Goal: Find contact information: Find contact information

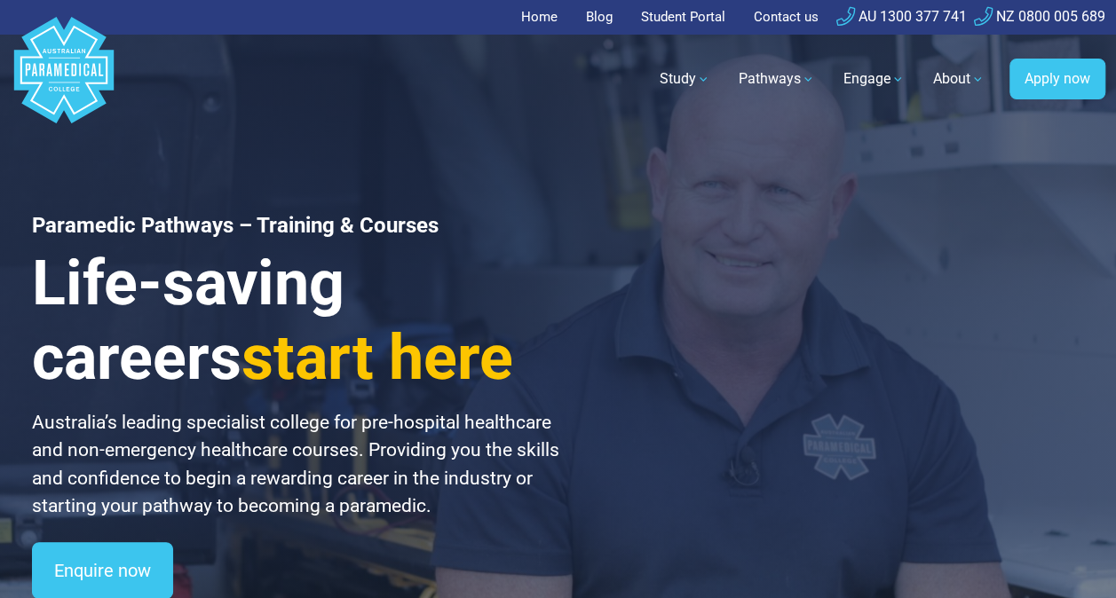
click at [791, 17] on link "Contact us" at bounding box center [786, 17] width 86 height 35
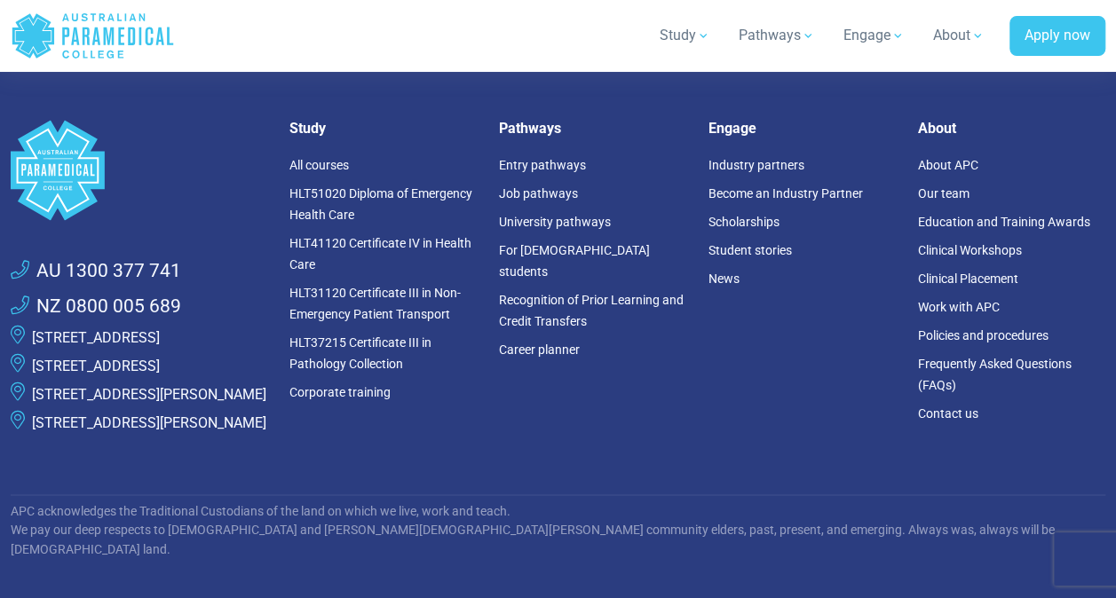
scroll to position [1154, 0]
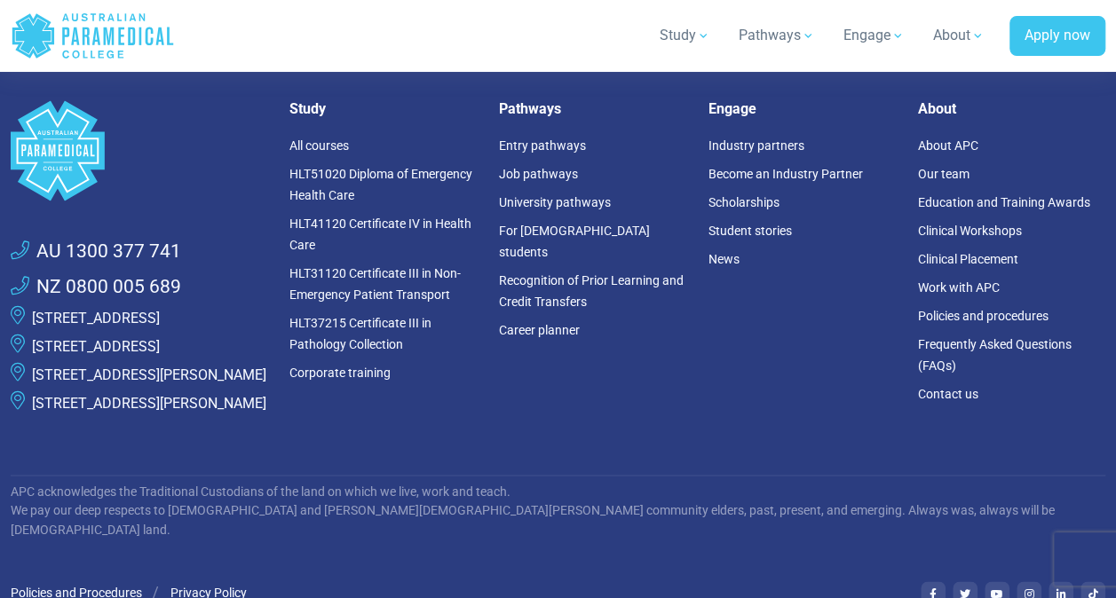
click at [742, 401] on div "Engage Industry partners Become an Industry Partner Scholarships Student storie…" at bounding box center [802, 266] width 209 height 332
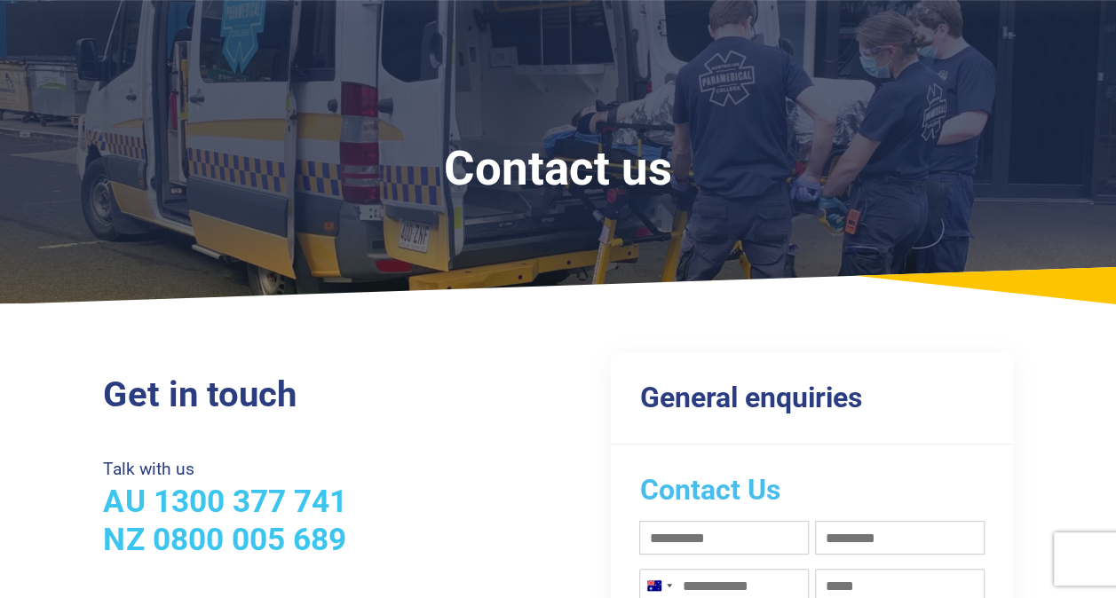
scroll to position [0, 0]
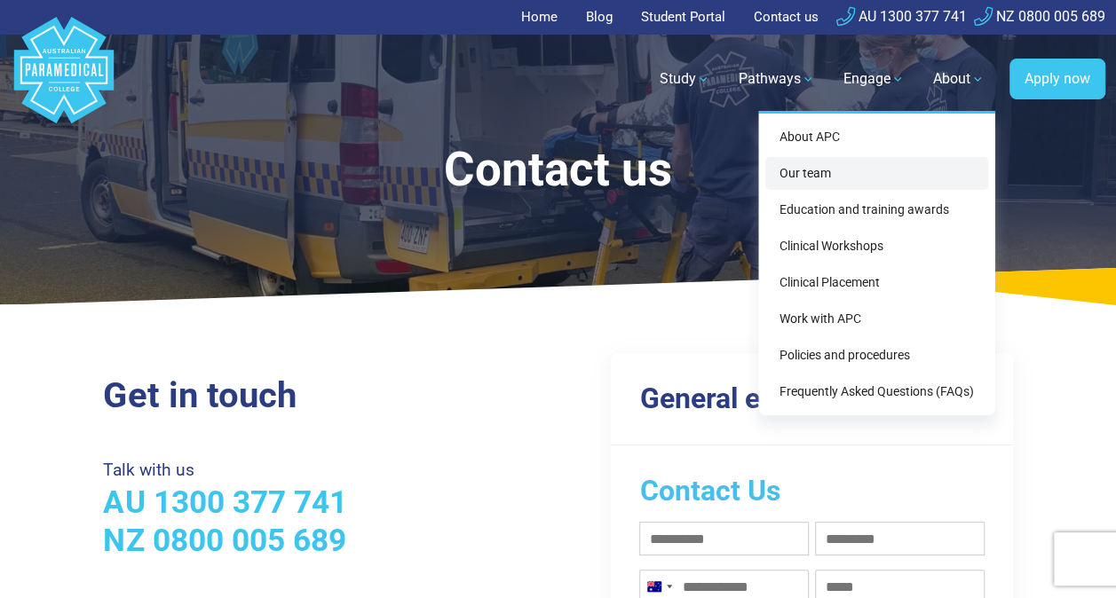
click at [788, 170] on link "Our team" at bounding box center [876, 173] width 223 height 33
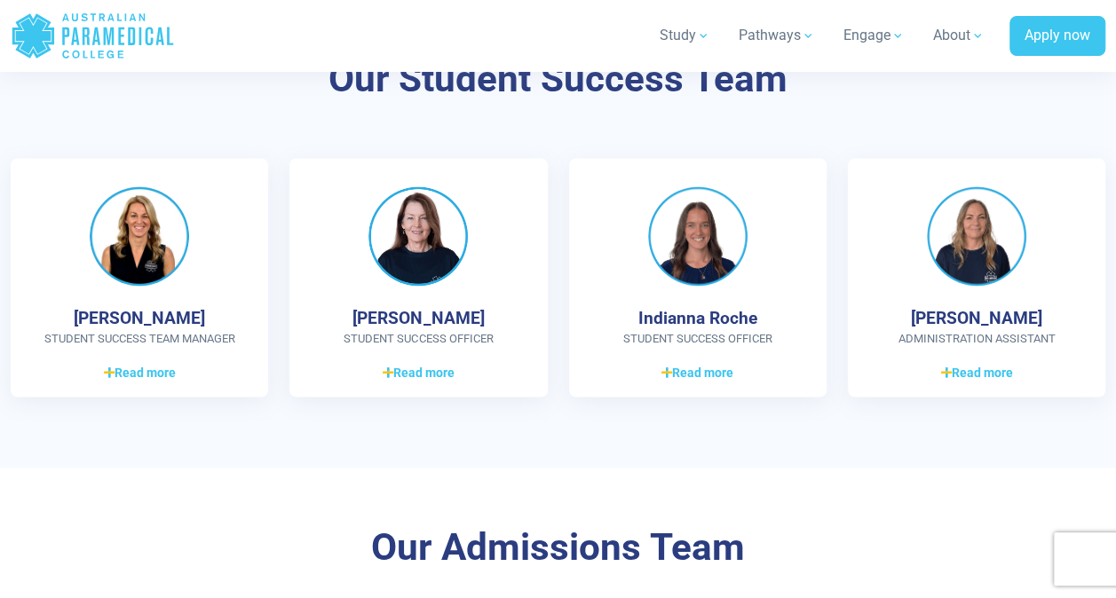
scroll to position [1420, 0]
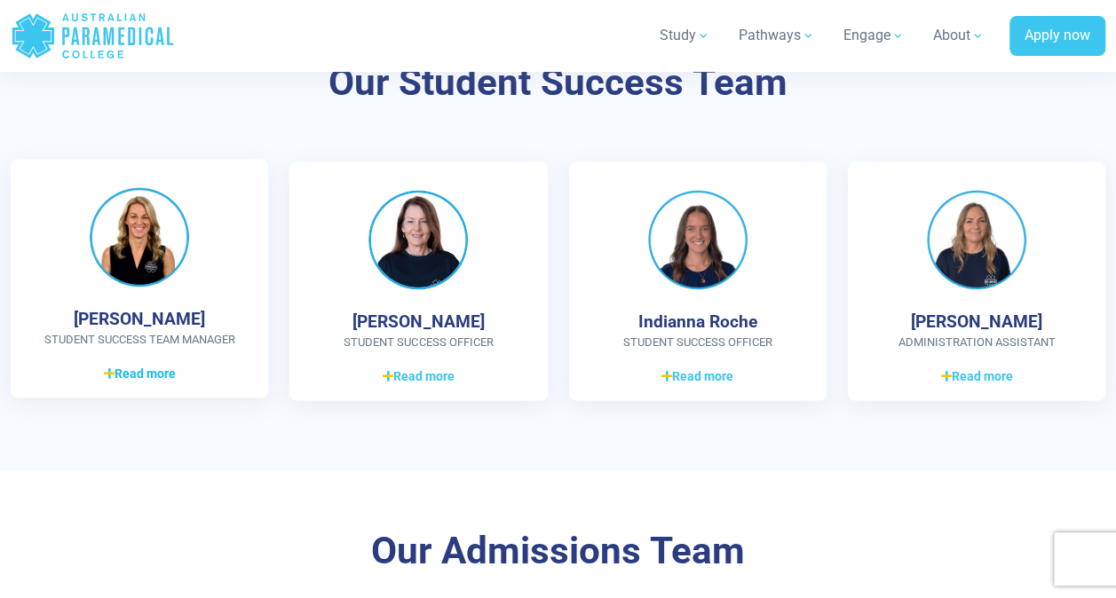
click at [113, 373] on icon at bounding box center [109, 373] width 11 height 12
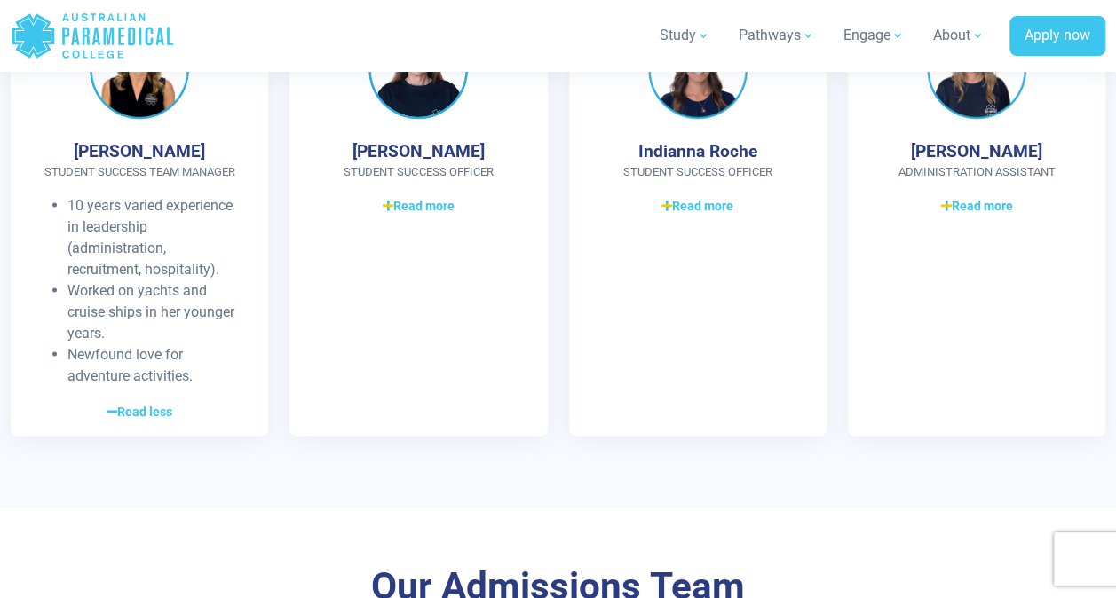
scroll to position [1597, 0]
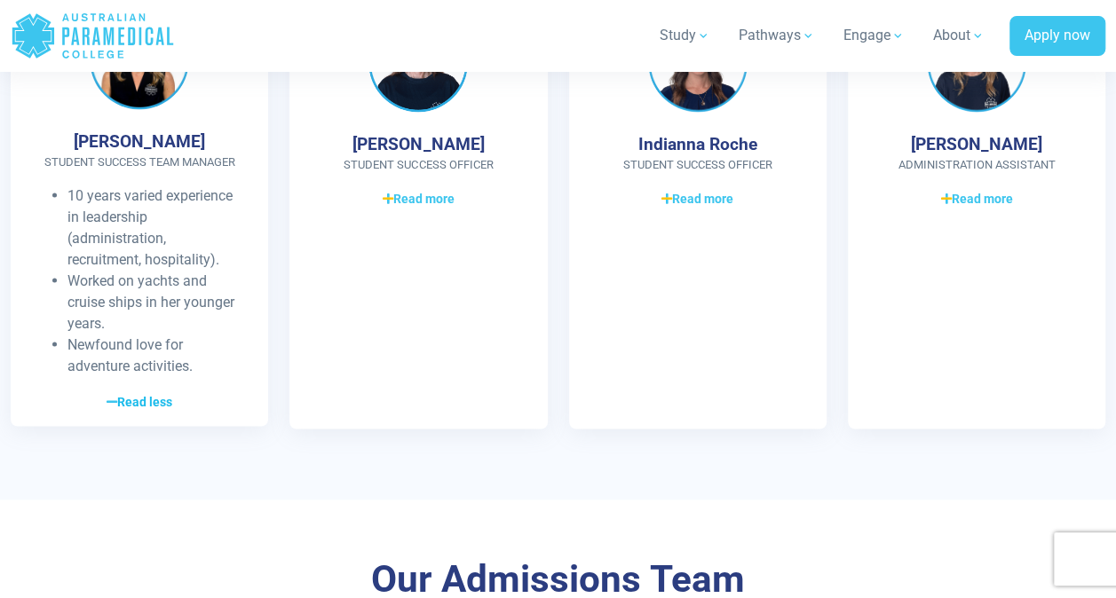
click at [172, 399] on span "Read less" at bounding box center [139, 401] width 66 height 19
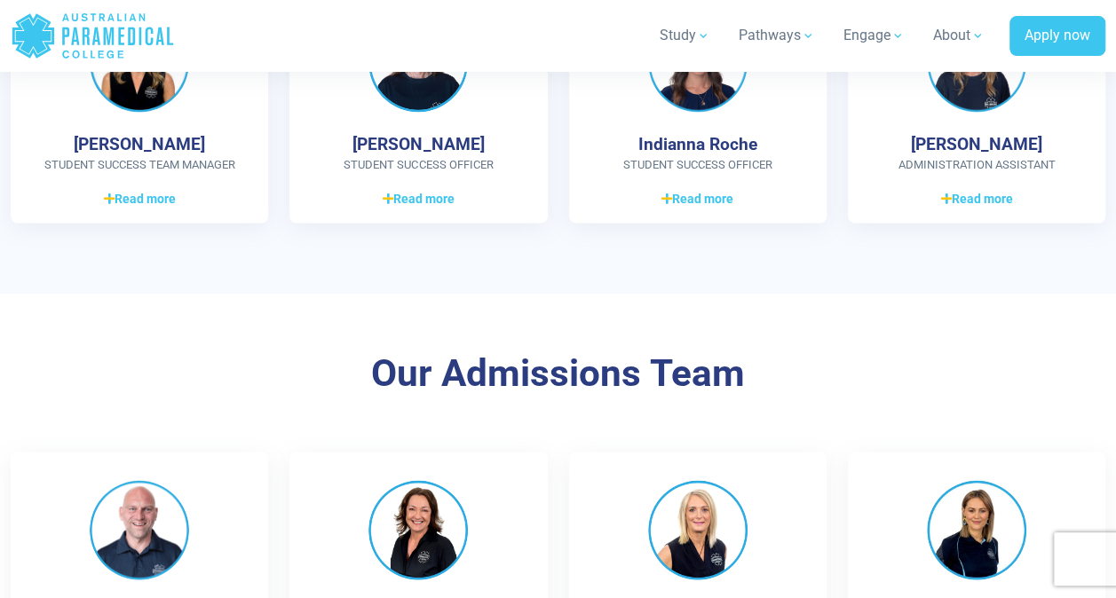
click at [291, 251] on div "Our Student Success Team Jackie McCudden Student Success Team Manager 10 years …" at bounding box center [558, 60] width 1116 height 468
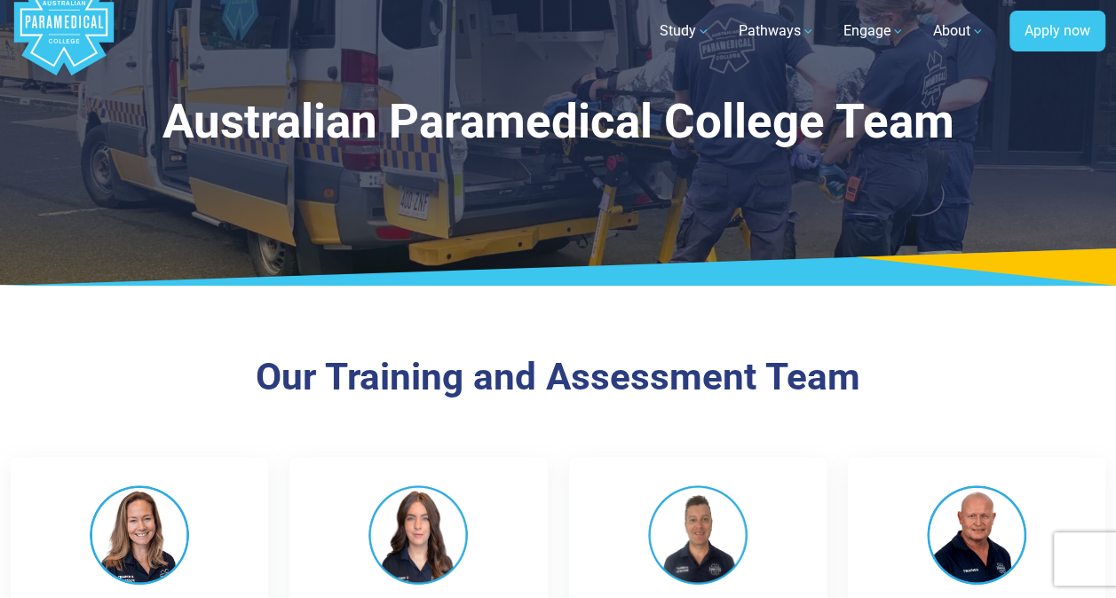
scroll to position [0, 0]
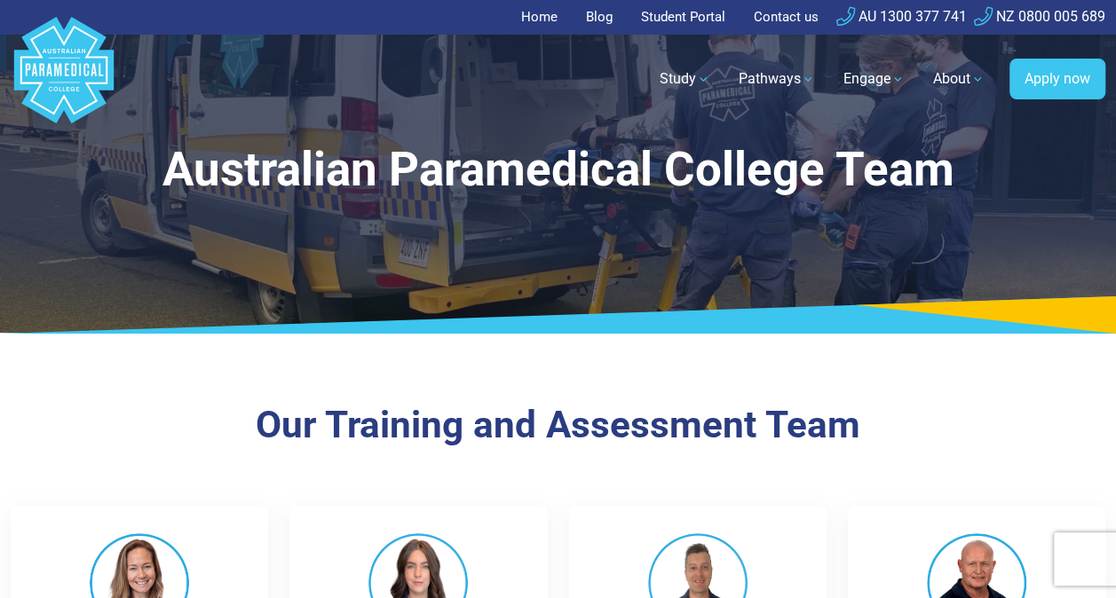
click at [770, 13] on link "Contact us" at bounding box center [786, 17] width 86 height 35
